Goal: Information Seeking & Learning: Learn about a topic

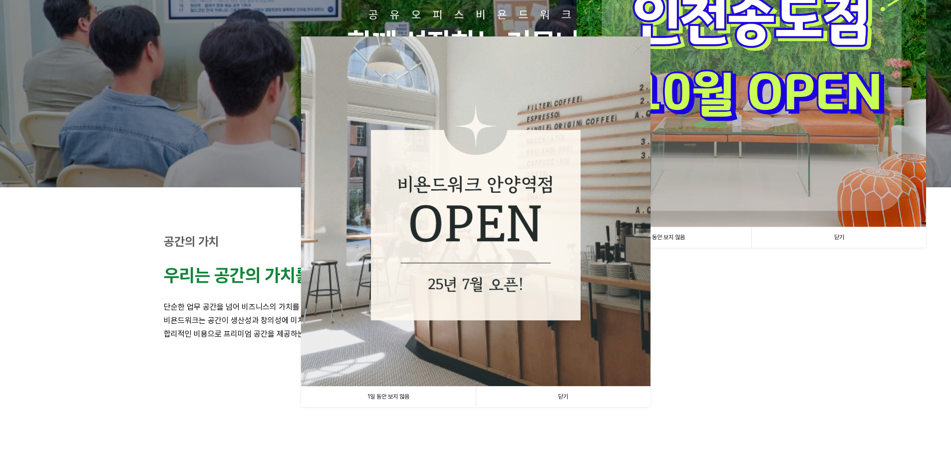
scroll to position [200, 0]
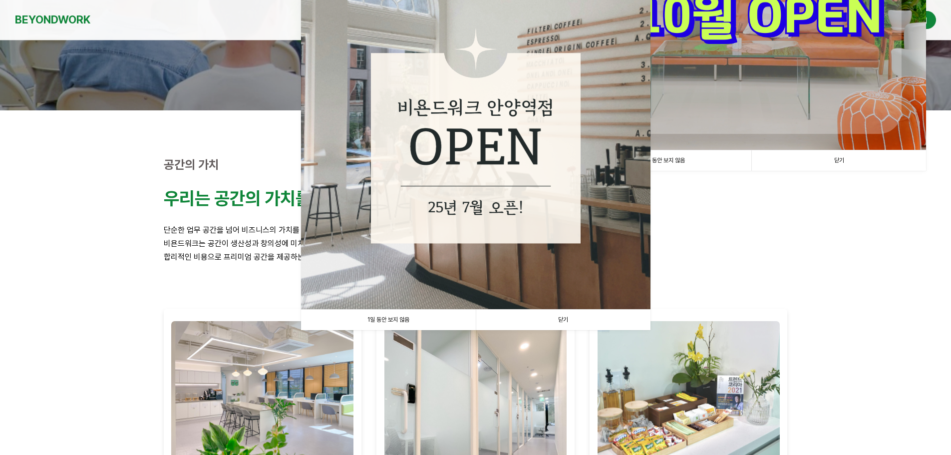
click at [565, 313] on link "닫기" at bounding box center [563, 319] width 175 height 20
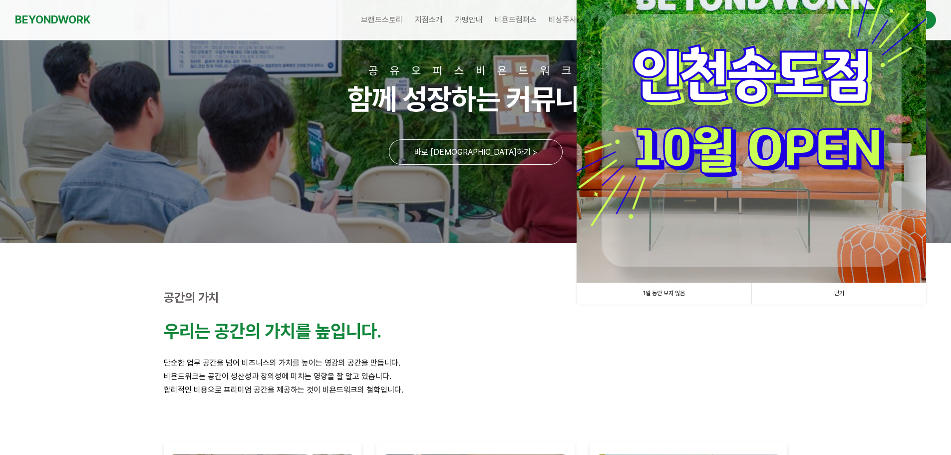
scroll to position [0, 0]
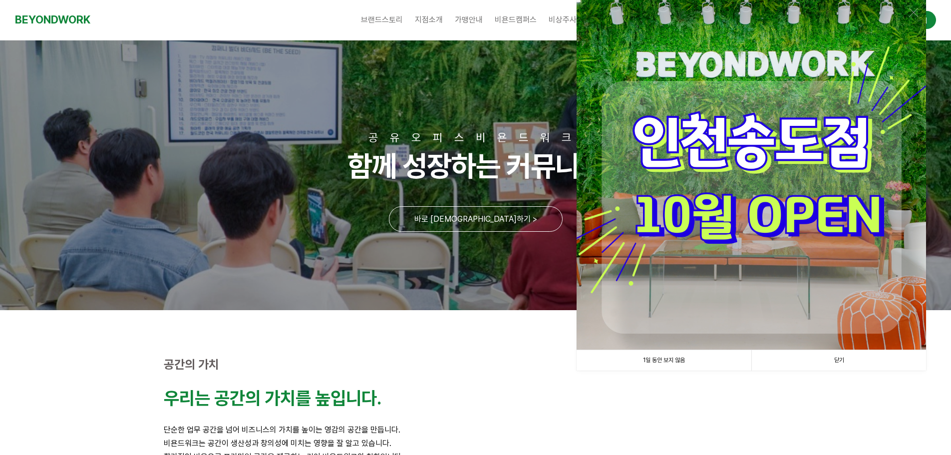
click at [840, 359] on link "닫기" at bounding box center [838, 360] width 175 height 20
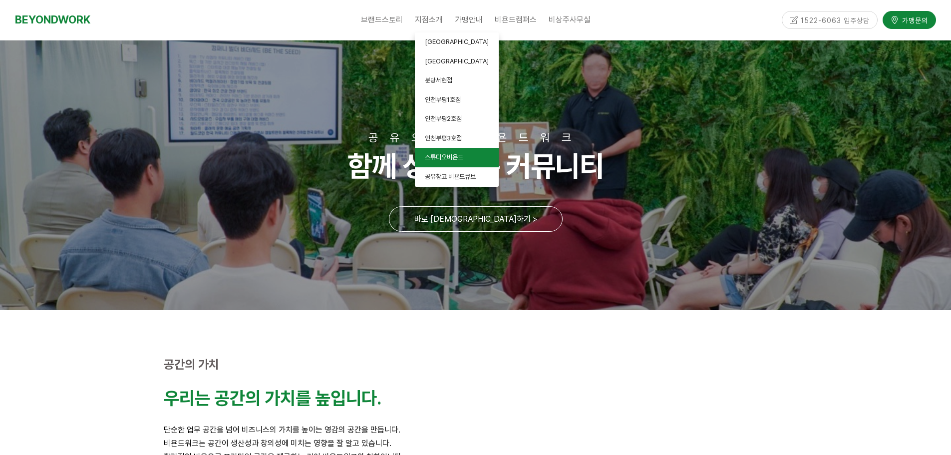
click at [444, 154] on span "스튜디오비욘드" at bounding box center [444, 156] width 38 height 7
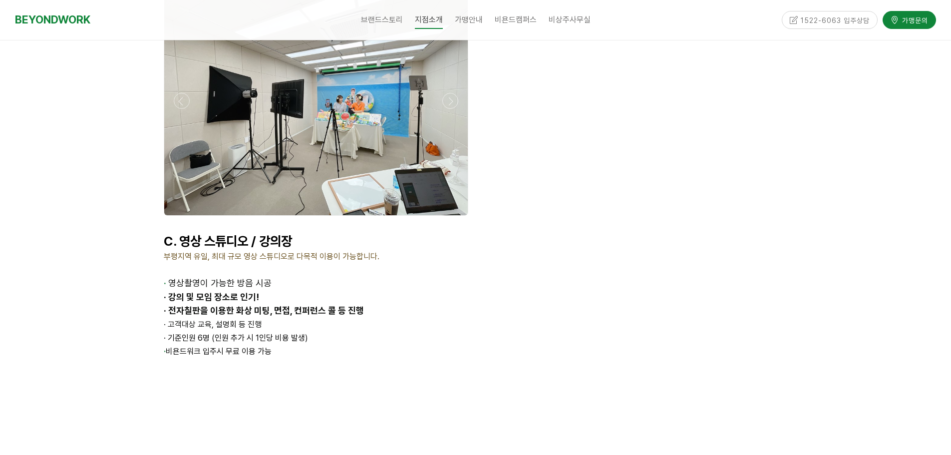
scroll to position [1696, 0]
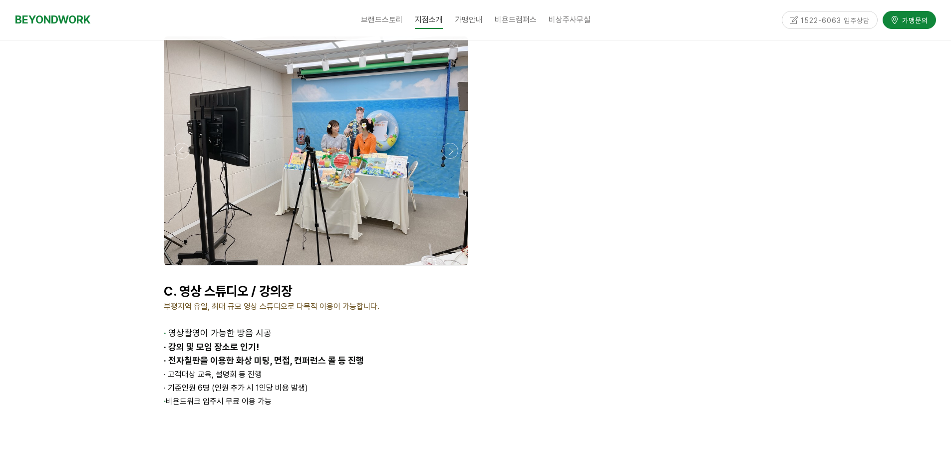
click at [362, 182] on div at bounding box center [315, 150] width 303 height 229
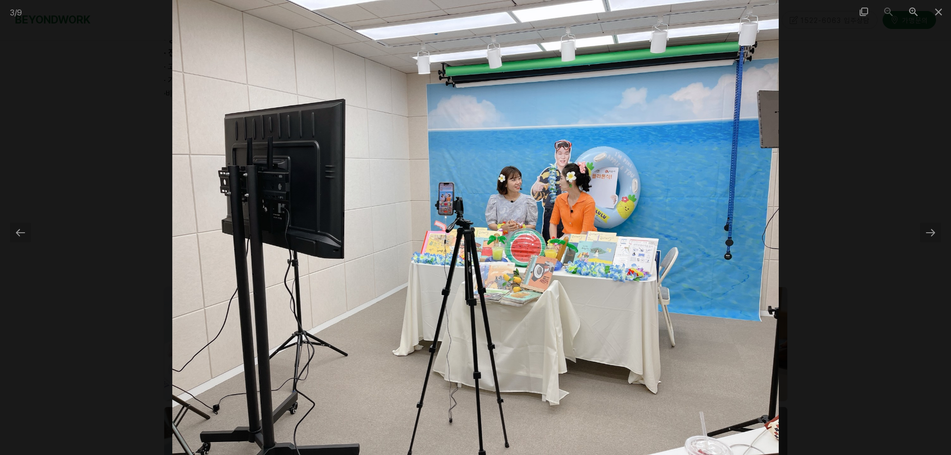
scroll to position [2096, 0]
click at [927, 229] on div at bounding box center [930, 232] width 21 height 19
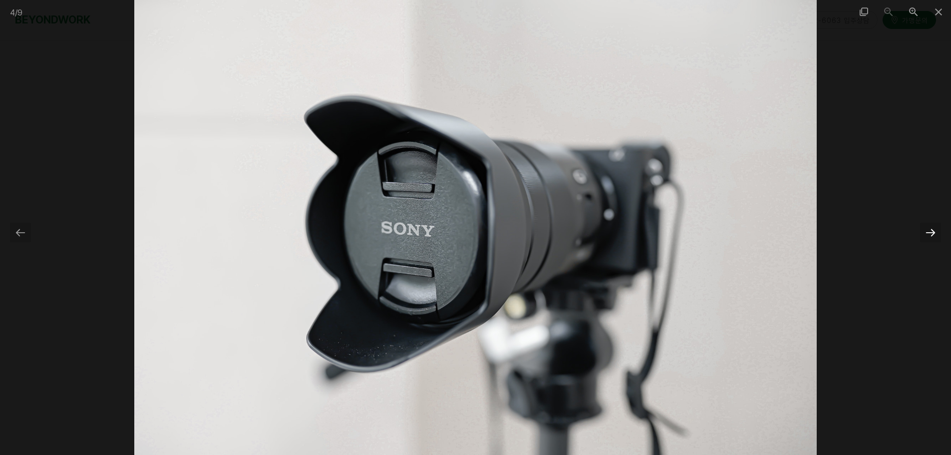
click at [933, 231] on div at bounding box center [930, 232] width 21 height 19
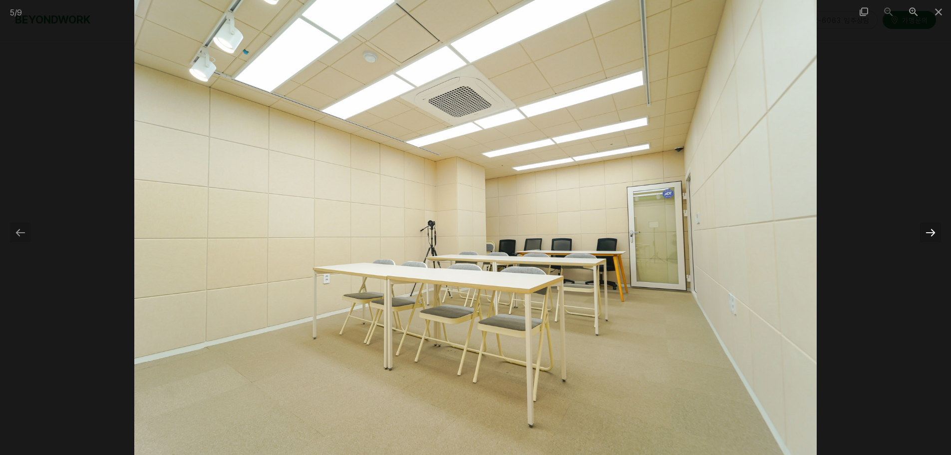
click at [933, 230] on div at bounding box center [930, 232] width 21 height 19
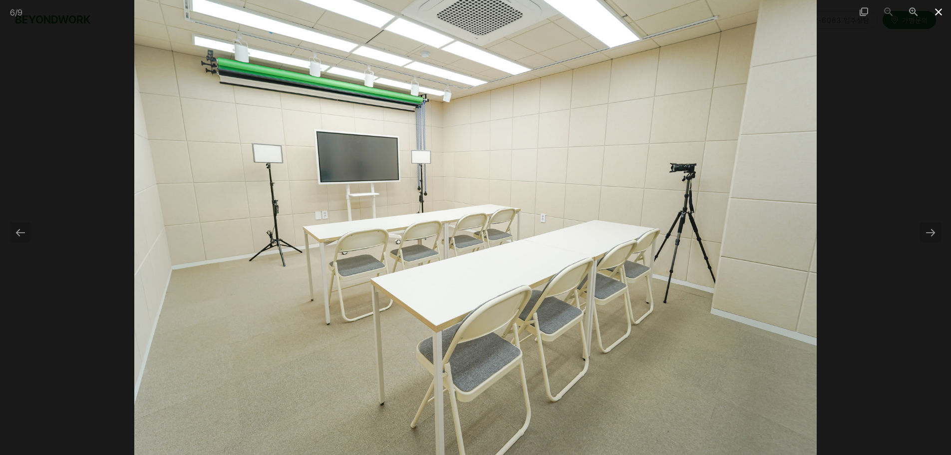
click at [939, 12] on span at bounding box center [938, 11] width 25 height 23
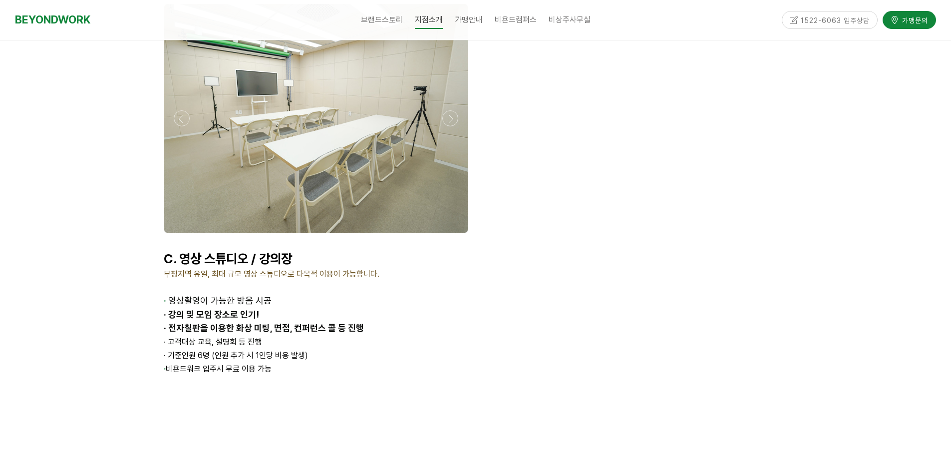
scroll to position [1746, 0]
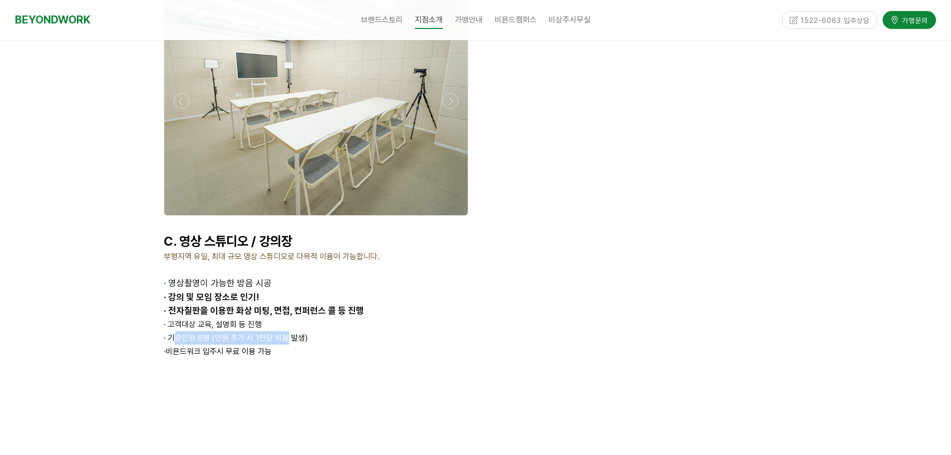
drag, startPoint x: 173, startPoint y: 336, endPoint x: 287, endPoint y: 334, distance: 114.3
click at [287, 334] on p "· 기준인원 6명 (인원 추가 시 1인당 비용 발생)" at bounding box center [316, 337] width 304 height 13
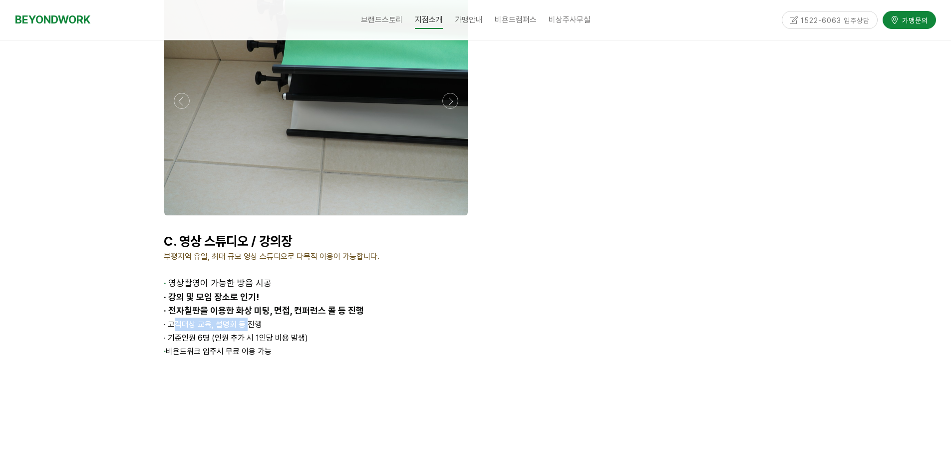
drag, startPoint x: 175, startPoint y: 325, endPoint x: 248, endPoint y: 324, distance: 73.4
click at [248, 324] on span "· 고객대상 교육, 설명회 등 진행" at bounding box center [213, 323] width 98 height 9
drag, startPoint x: 176, startPoint y: 351, endPoint x: 260, endPoint y: 352, distance: 84.3
click at [260, 352] on p "· 비욘드워크 입주시 무료 이용 가능" at bounding box center [316, 350] width 304 height 13
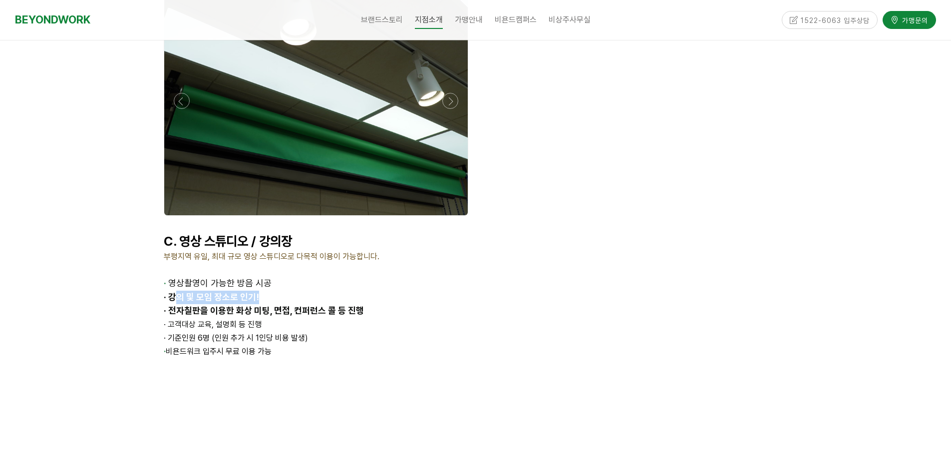
drag, startPoint x: 173, startPoint y: 295, endPoint x: 256, endPoint y: 296, distance: 82.8
click at [256, 296] on strong "· 강의 및 모임 장소로 인기!" at bounding box center [211, 296] width 95 height 10
drag, startPoint x: 173, startPoint y: 309, endPoint x: 335, endPoint y: 310, distance: 162.2
click at [335, 310] on strong "· 전자칠판을 이용한 화상 미팅, 면접, 컨퍼런스 콜 등 진행" at bounding box center [264, 310] width 200 height 10
click at [341, 290] on p "· 강의 및 모임 장소로 인기!" at bounding box center [316, 296] width 304 height 13
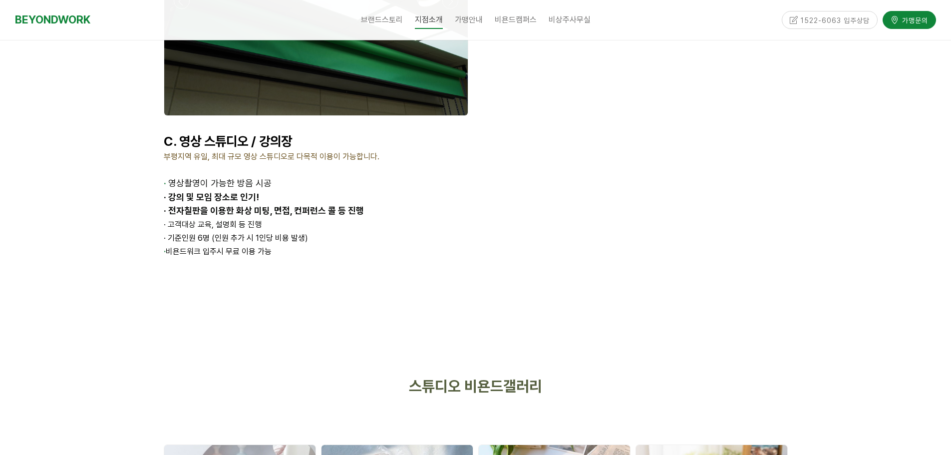
scroll to position [1796, 0]
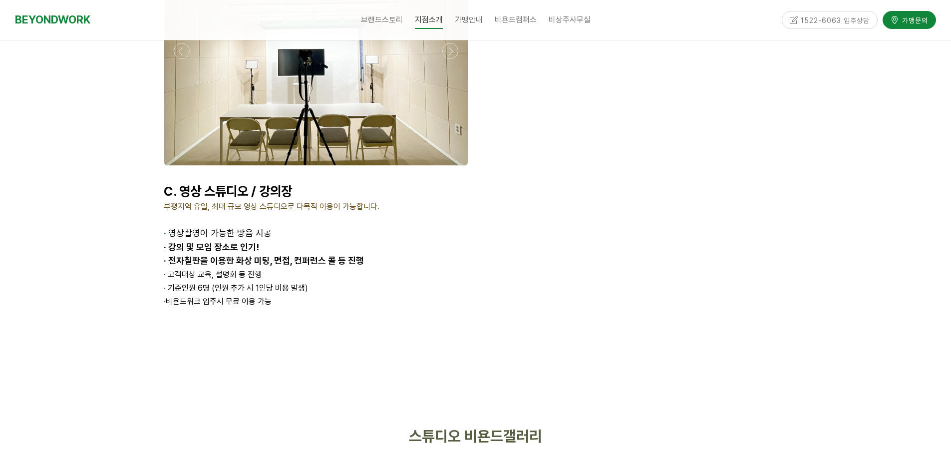
click at [252, 115] on div at bounding box center [315, 51] width 303 height 229
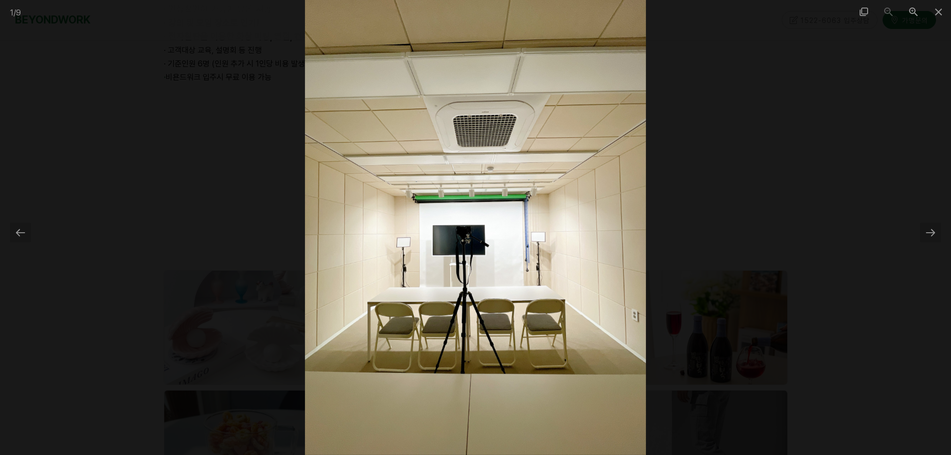
scroll to position [1996, 0]
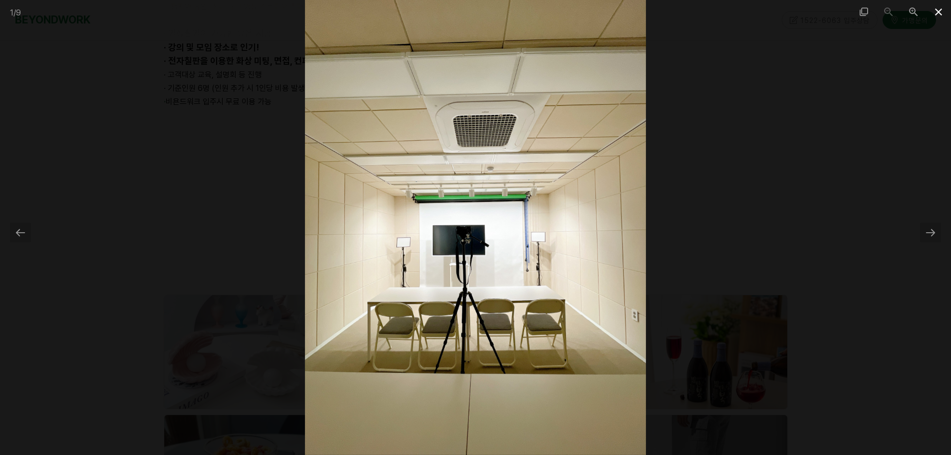
click at [940, 14] on span at bounding box center [938, 11] width 25 height 23
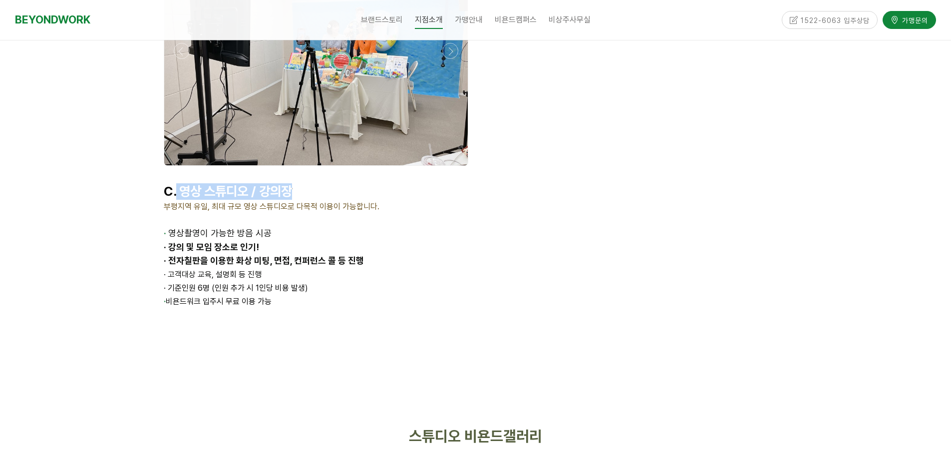
drag, startPoint x: 176, startPoint y: 191, endPoint x: 319, endPoint y: 191, distance: 143.2
click at [319, 191] on p "C. 영상 스튜디오 / 강의장" at bounding box center [316, 191] width 304 height 16
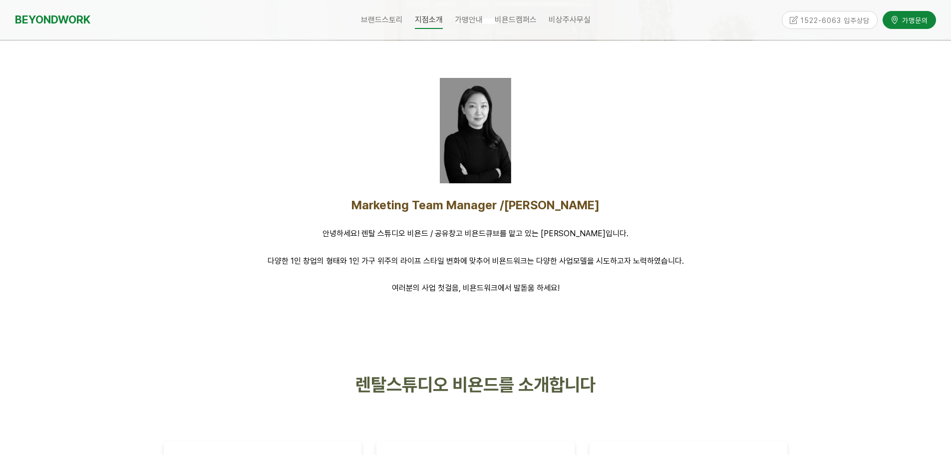
scroll to position [549, 0]
